Goal: Find specific page/section: Find specific page/section

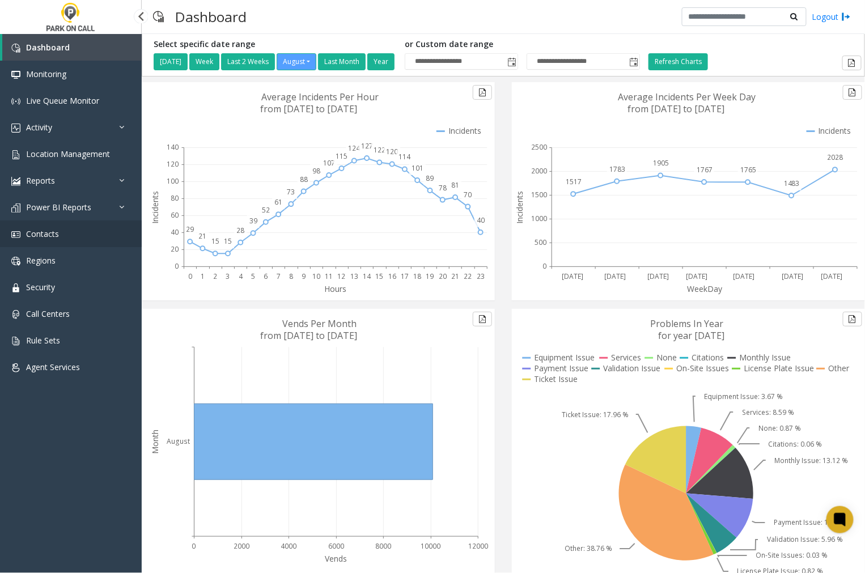
click at [49, 234] on span "Contacts" at bounding box center [42, 234] width 33 height 11
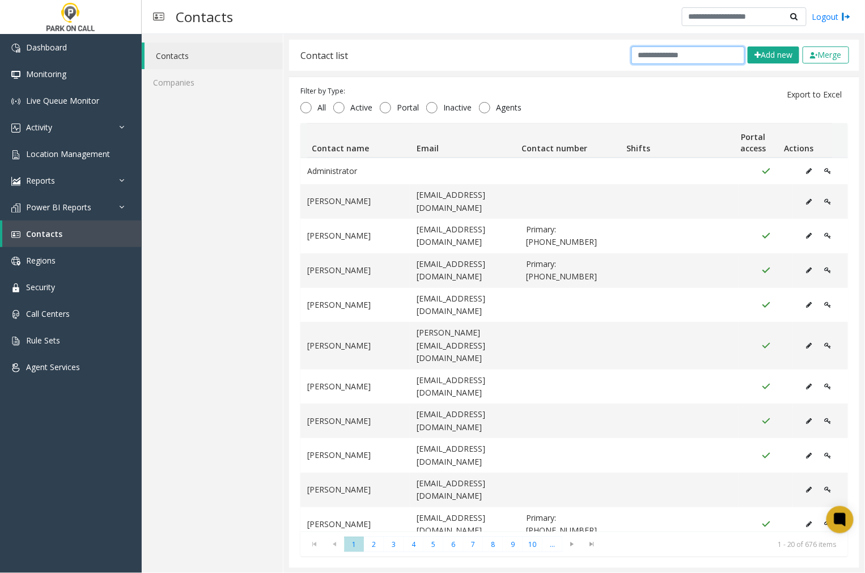
click at [698, 58] on input "text" at bounding box center [688, 55] width 113 height 18
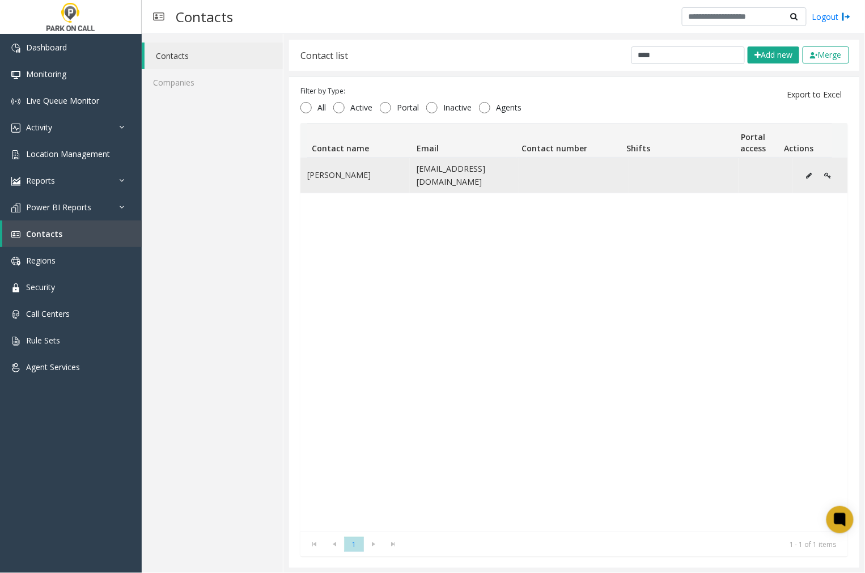
click at [800, 175] on button "Data table" at bounding box center [809, 175] width 18 height 17
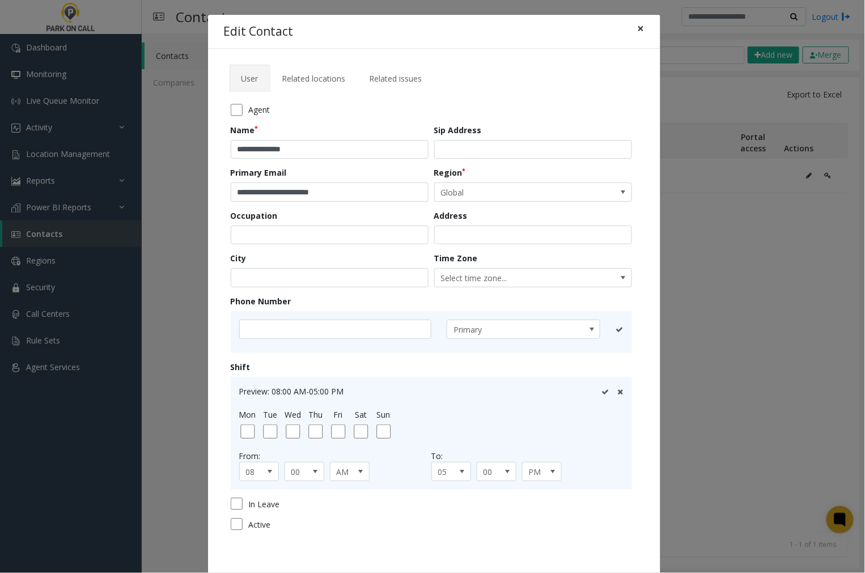
click at [643, 30] on button "×" at bounding box center [641, 29] width 23 height 28
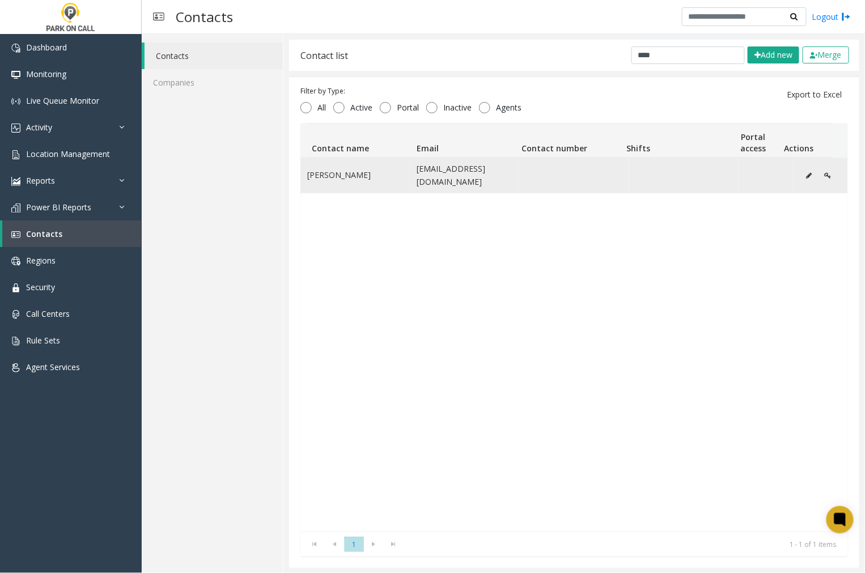
click at [824, 175] on icon "Data table" at bounding box center [827, 175] width 7 height 7
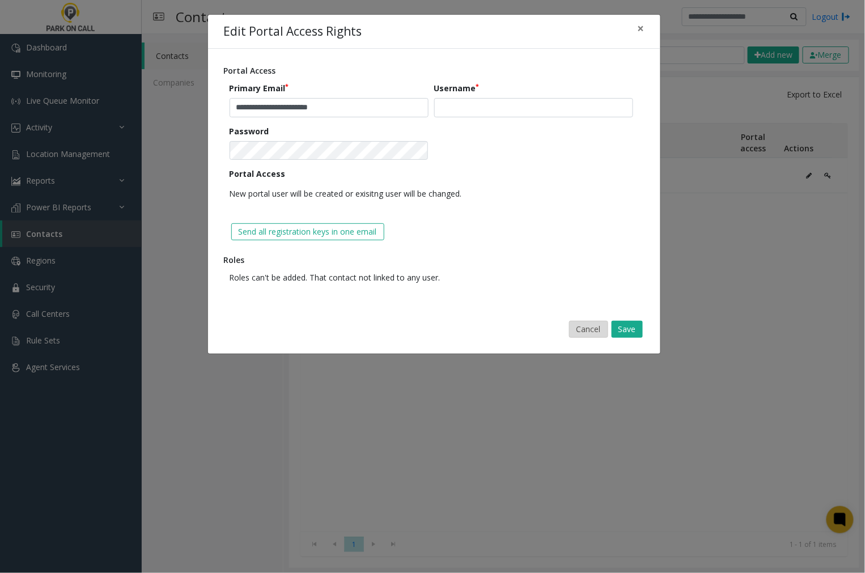
click at [592, 333] on button "Cancel" at bounding box center [588, 329] width 39 height 17
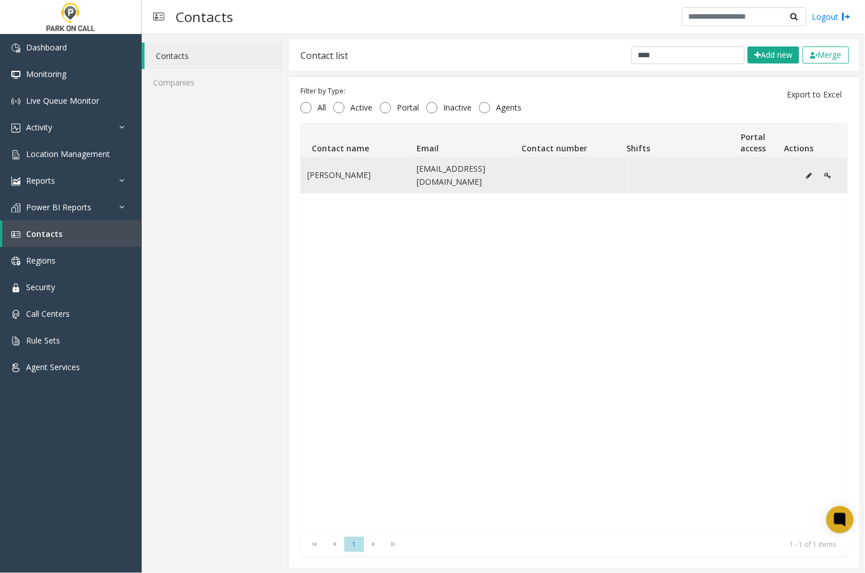
click at [806, 174] on icon "Data table" at bounding box center [809, 175] width 6 height 7
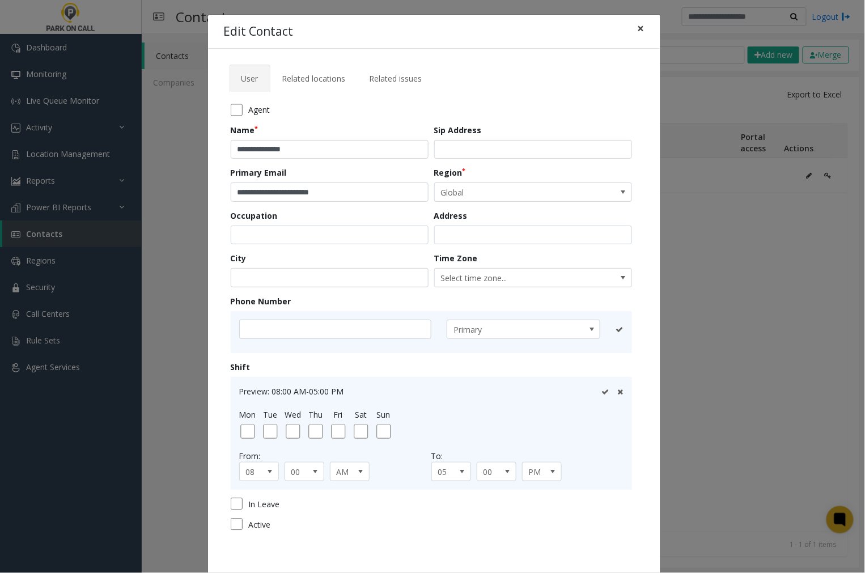
click at [630, 29] on button "×" at bounding box center [641, 29] width 23 height 28
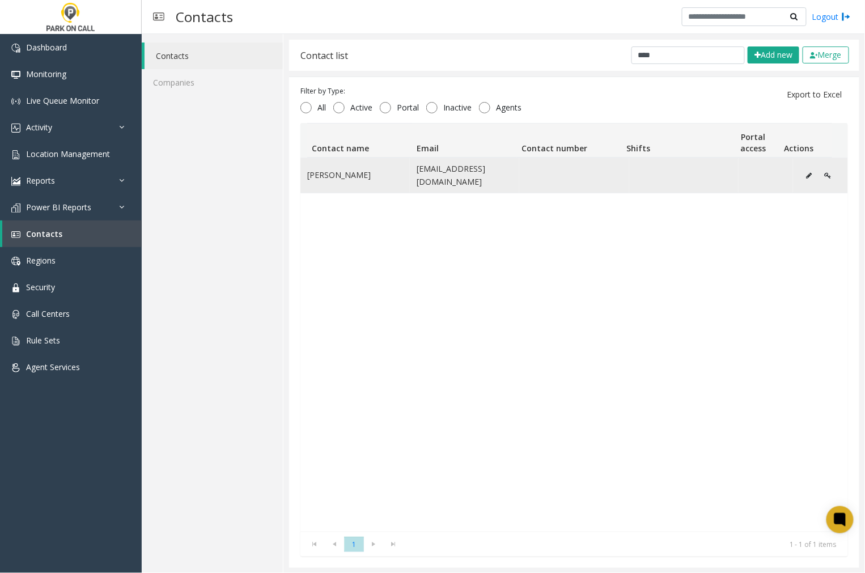
click at [754, 179] on td "Data table" at bounding box center [766, 175] width 55 height 35
click at [354, 179] on td "[PERSON_NAME]" at bounding box center [355, 175] width 109 height 35
drag, startPoint x: 546, startPoint y: 183, endPoint x: 555, endPoint y: 183, distance: 8.5
click at [547, 183] on td "Data table" at bounding box center [573, 175] width 109 height 35
drag, startPoint x: 722, startPoint y: 170, endPoint x: 756, endPoint y: 170, distance: 34.0
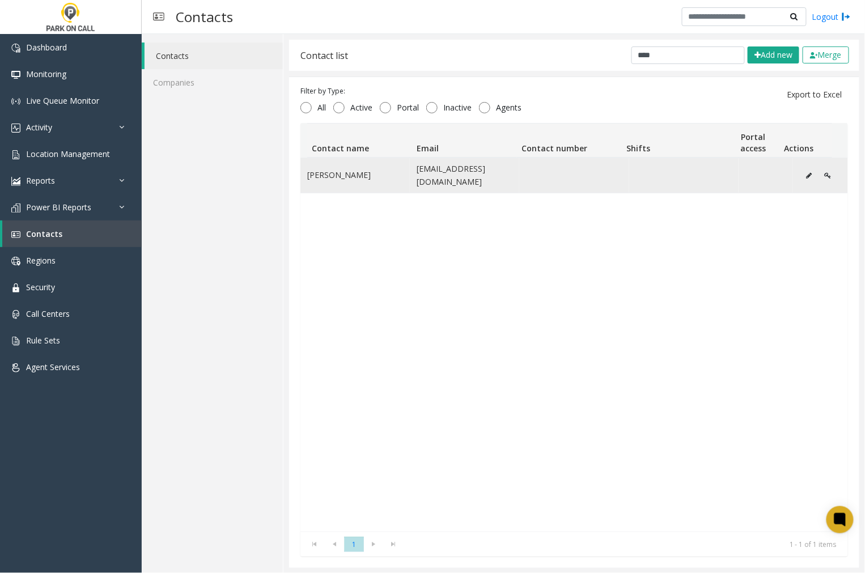
click at [729, 170] on tr "[PERSON_NAME] [EMAIL_ADDRESS][DOMAIN_NAME]" at bounding box center [575, 175] width 548 height 35
click at [806, 177] on icon "Data table" at bounding box center [809, 175] width 6 height 7
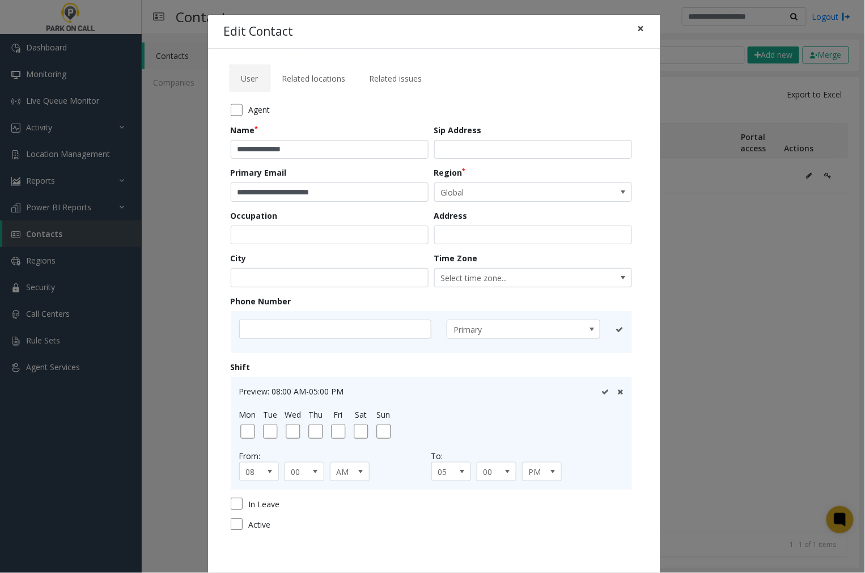
click at [638, 29] on span "×" at bounding box center [641, 28] width 7 height 16
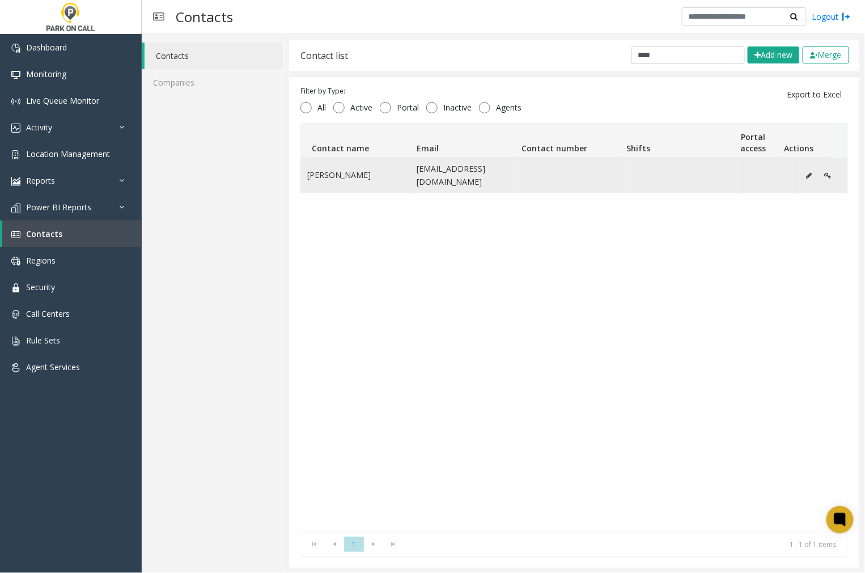
click at [806, 176] on icon "Data table" at bounding box center [809, 175] width 6 height 7
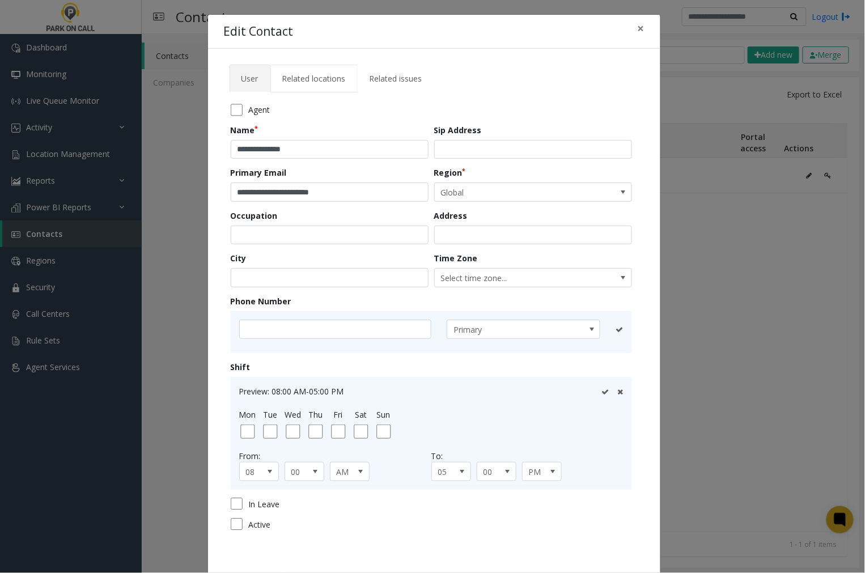
click at [321, 78] on span "Related locations" at bounding box center [314, 78] width 64 height 11
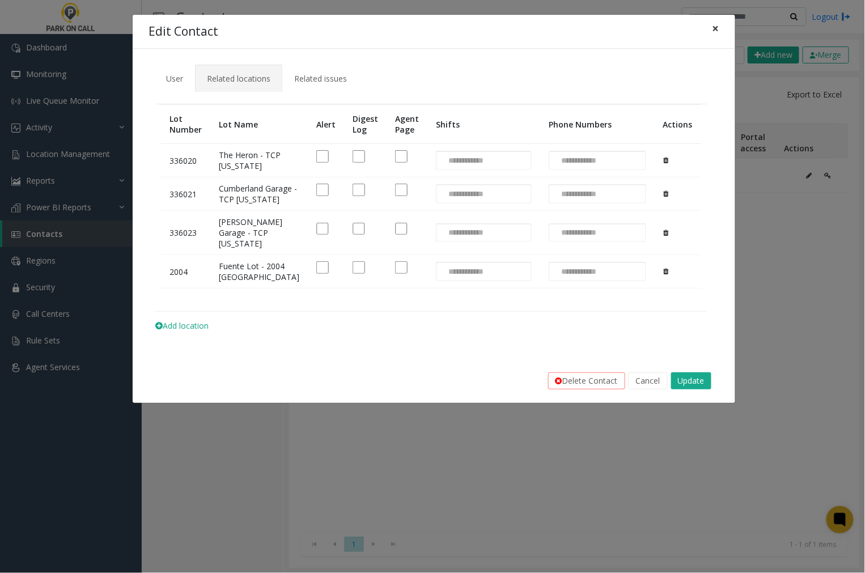
click at [716, 29] on span "×" at bounding box center [716, 28] width 7 height 16
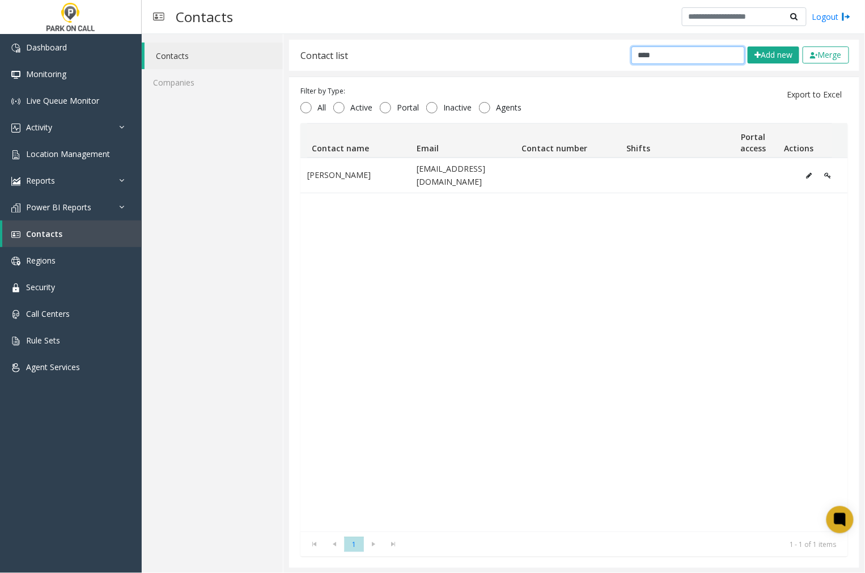
click at [673, 57] on input "****" at bounding box center [688, 55] width 113 height 18
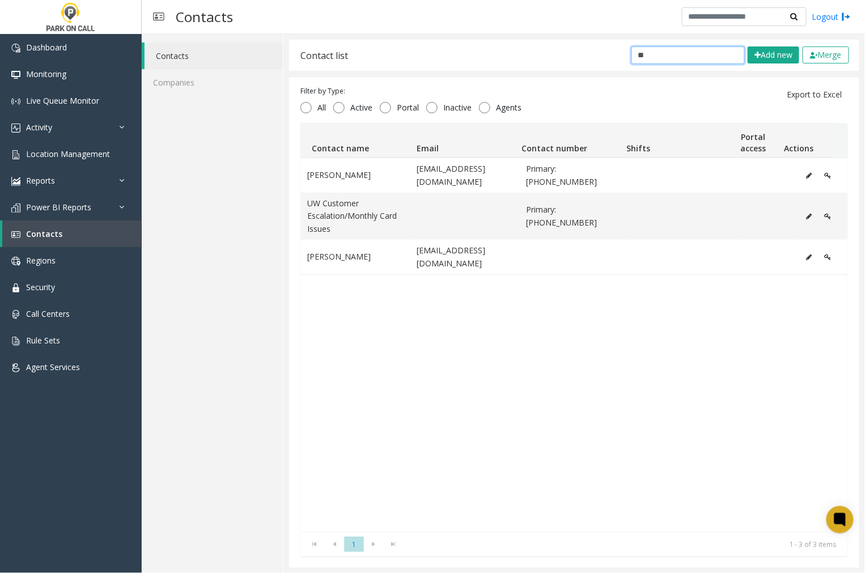
type input "*"
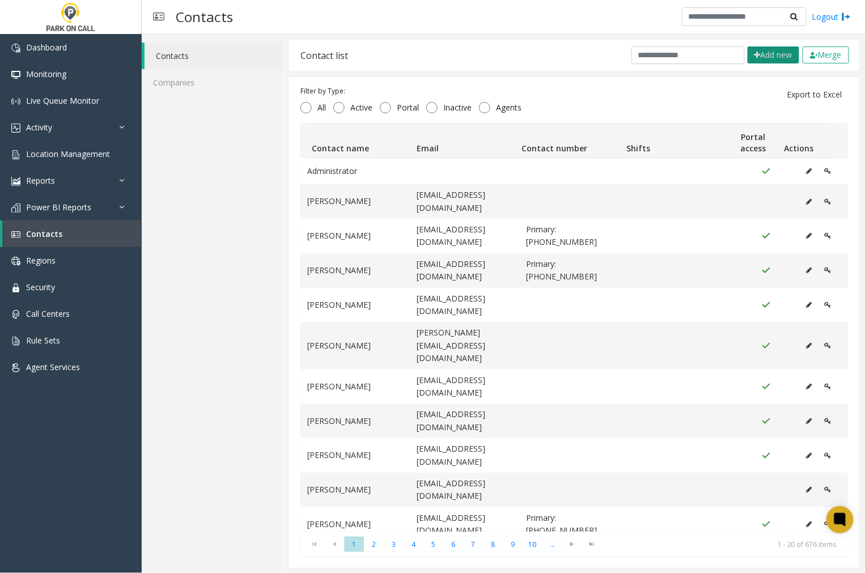
click at [755, 57] on icon at bounding box center [758, 55] width 6 height 8
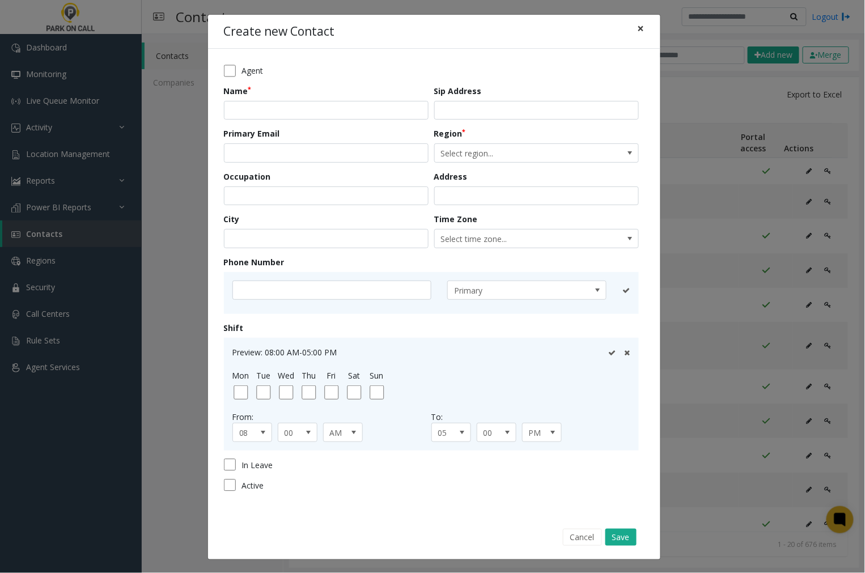
click at [638, 29] on span "×" at bounding box center [641, 28] width 7 height 16
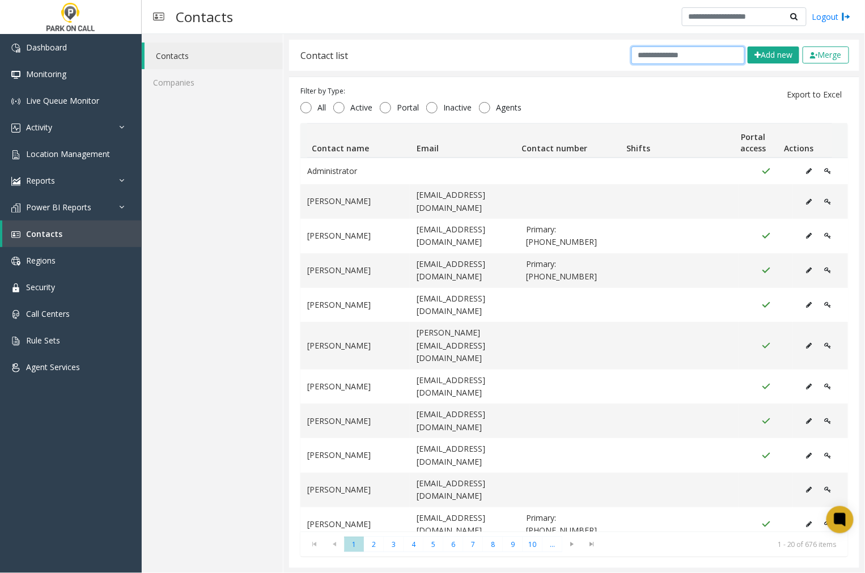
click at [640, 56] on input "text" at bounding box center [688, 55] width 113 height 18
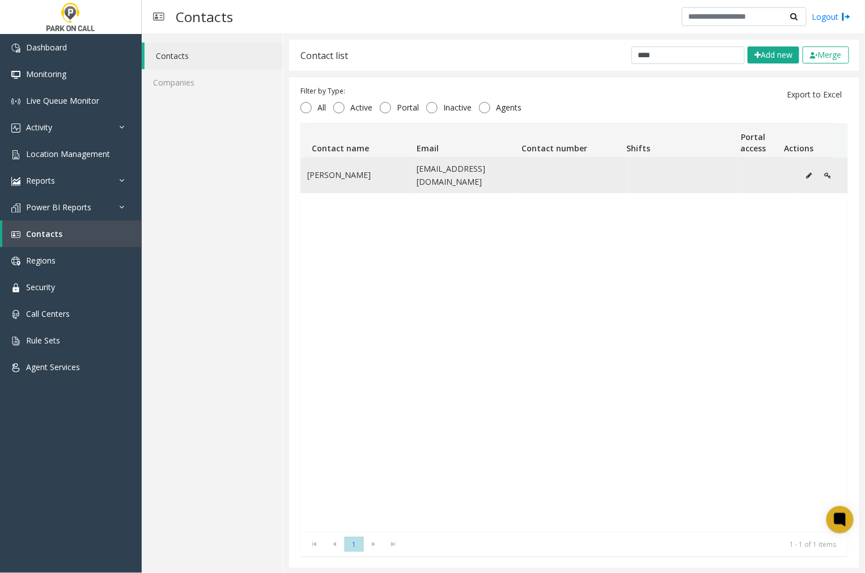
click at [768, 177] on td "Data table" at bounding box center [766, 175] width 55 height 35
click at [806, 177] on icon "Data table" at bounding box center [809, 175] width 6 height 7
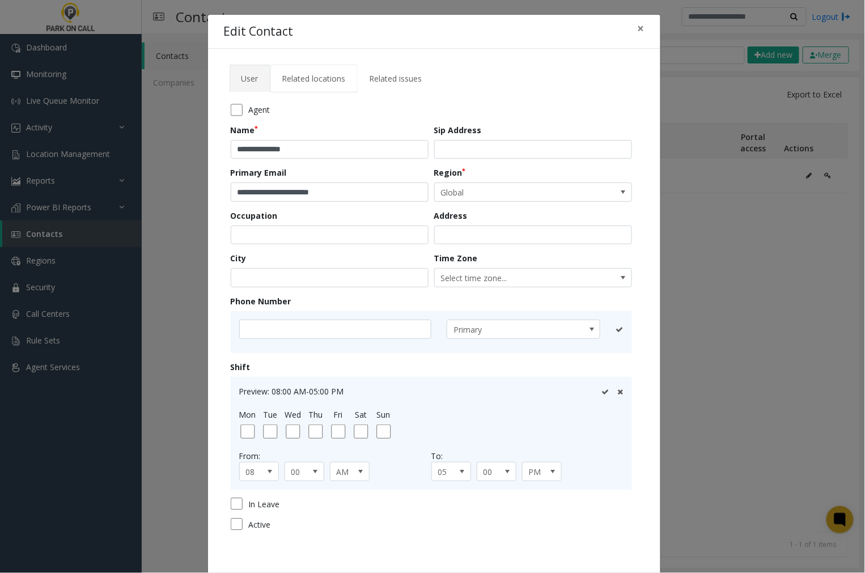
click at [309, 82] on span "Related locations" at bounding box center [314, 78] width 64 height 11
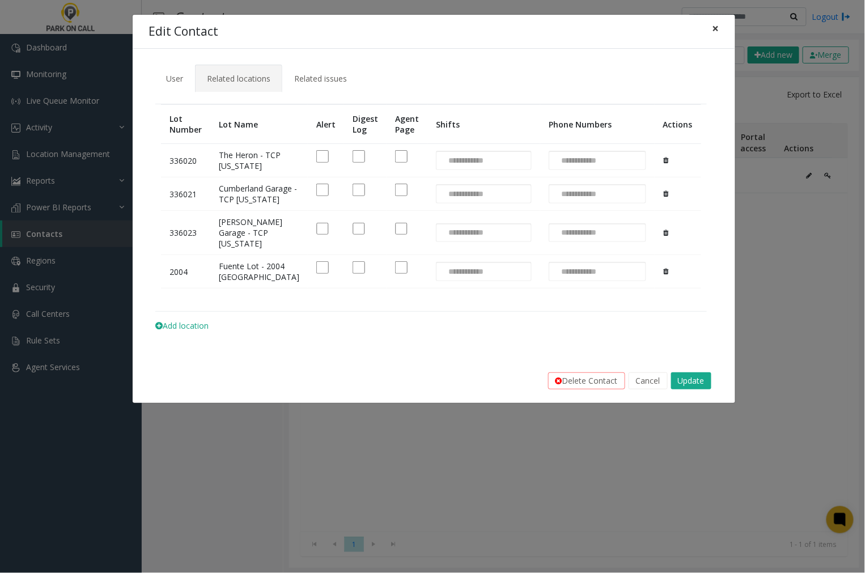
click at [716, 29] on span "×" at bounding box center [716, 28] width 7 height 16
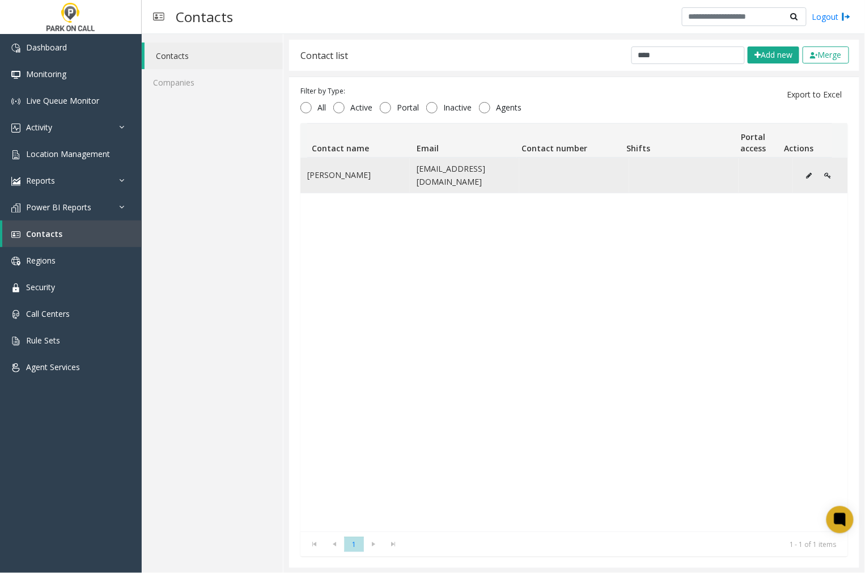
click at [806, 175] on icon "Data table" at bounding box center [809, 175] width 6 height 7
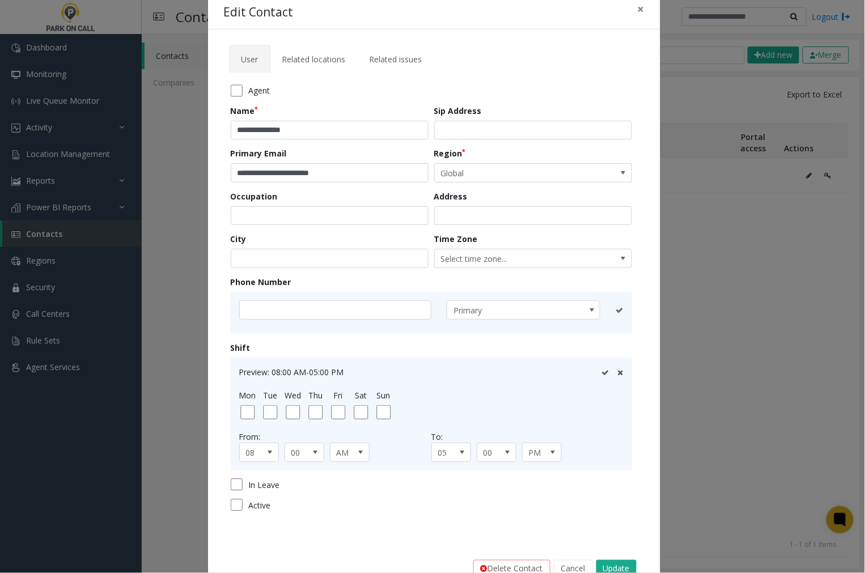
scroll to position [52, 0]
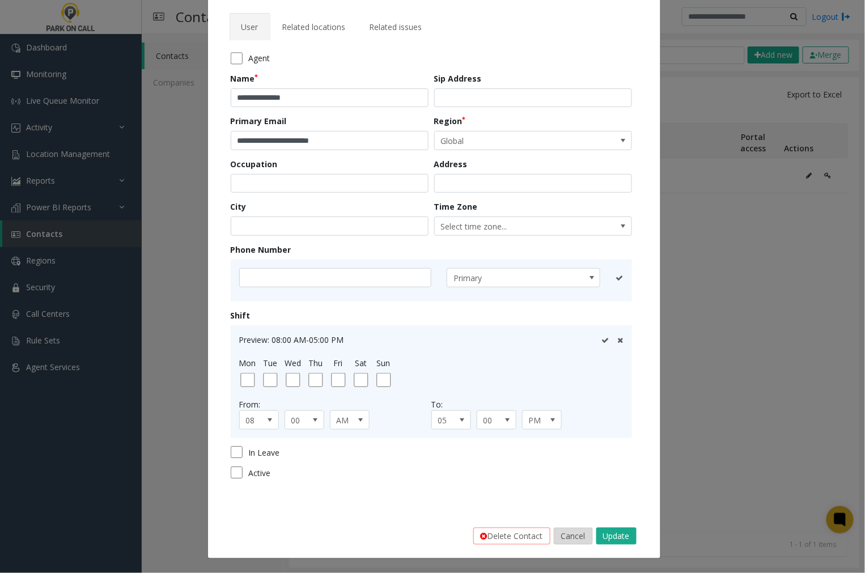
click at [573, 535] on button "Cancel" at bounding box center [573, 536] width 39 height 17
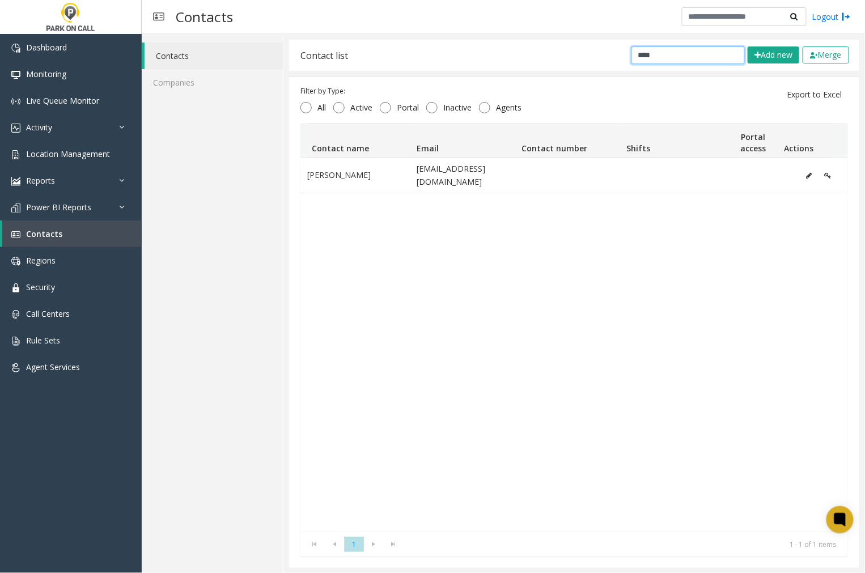
click at [656, 55] on input "****" at bounding box center [688, 55] width 113 height 18
drag, startPoint x: 656, startPoint y: 55, endPoint x: 607, endPoint y: 64, distance: 50.1
click at [607, 64] on div "Contact list **** Add new Merge" at bounding box center [574, 55] width 570 height 31
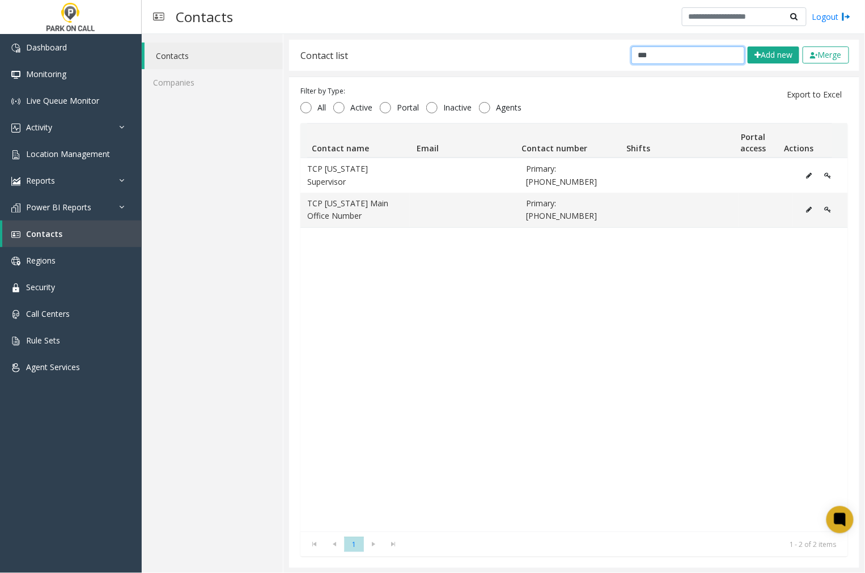
click at [644, 56] on input "***" at bounding box center [688, 55] width 113 height 18
type input "*"
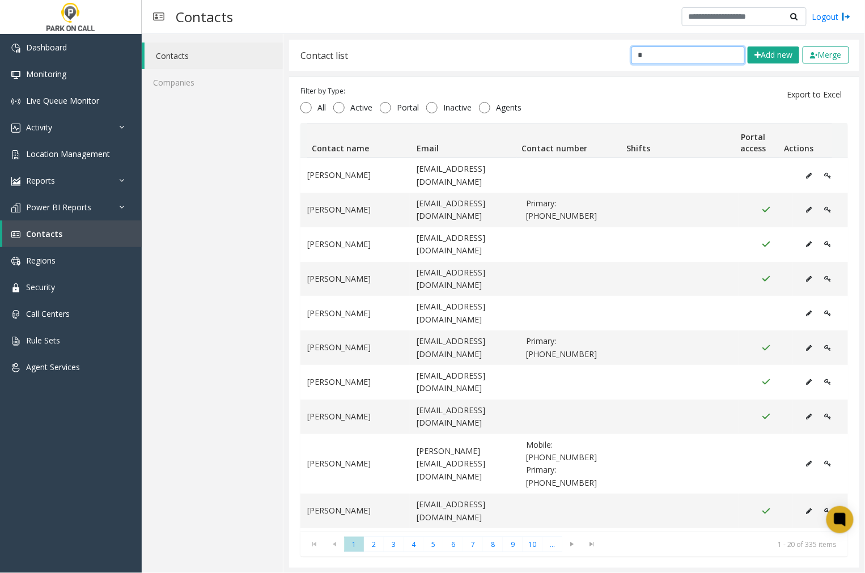
click at [659, 59] on input "*" at bounding box center [688, 55] width 113 height 18
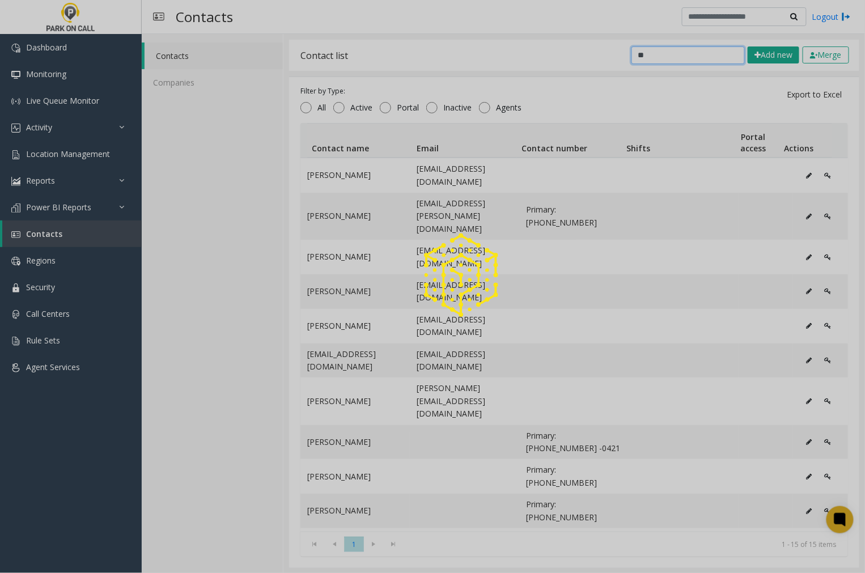
type input "*"
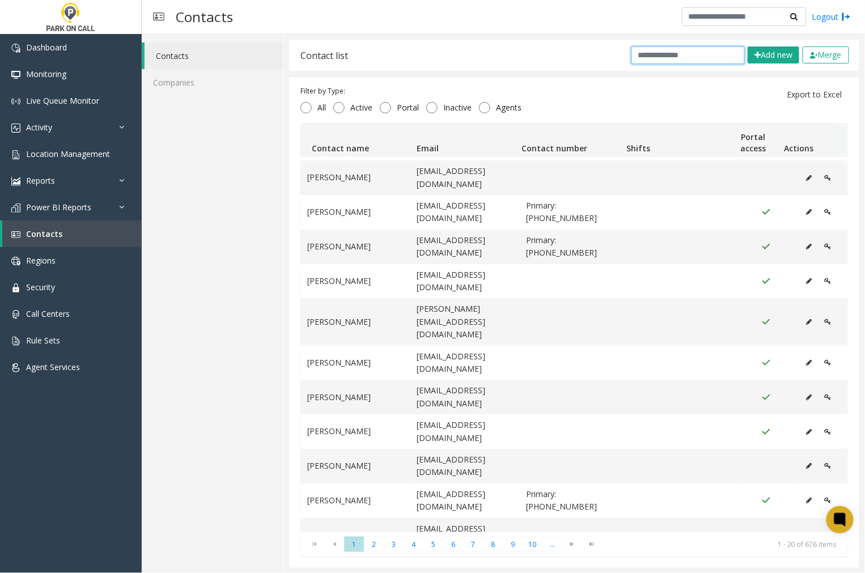
scroll to position [0, 0]
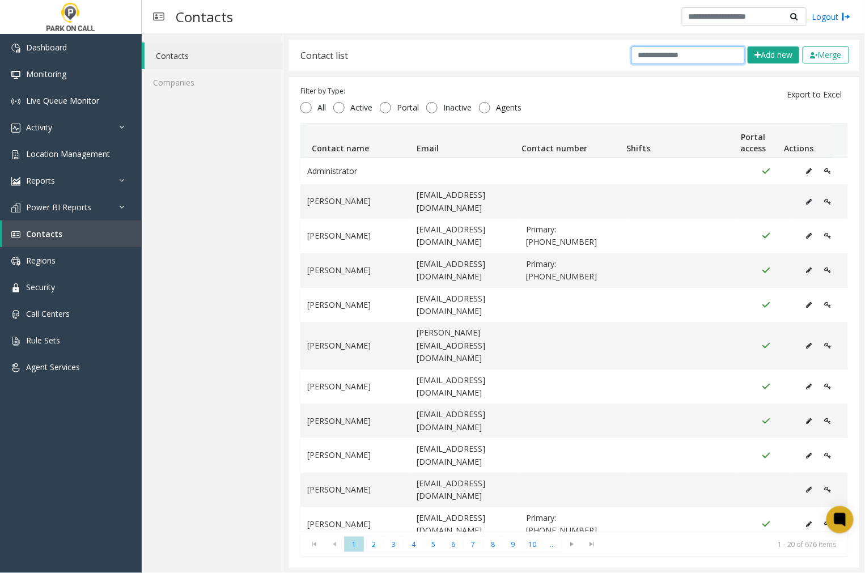
click at [669, 55] on input "text" at bounding box center [688, 55] width 113 height 18
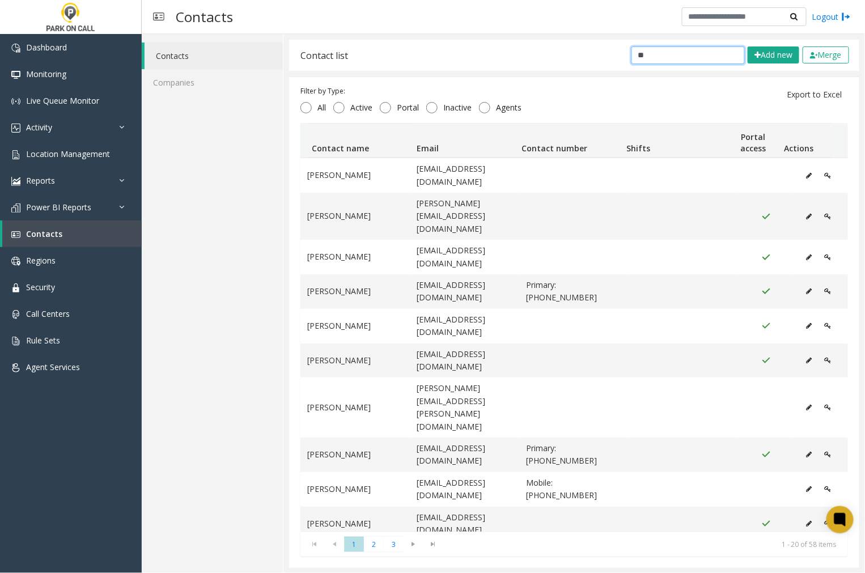
type input "*"
